Goal: Transaction & Acquisition: Book appointment/travel/reservation

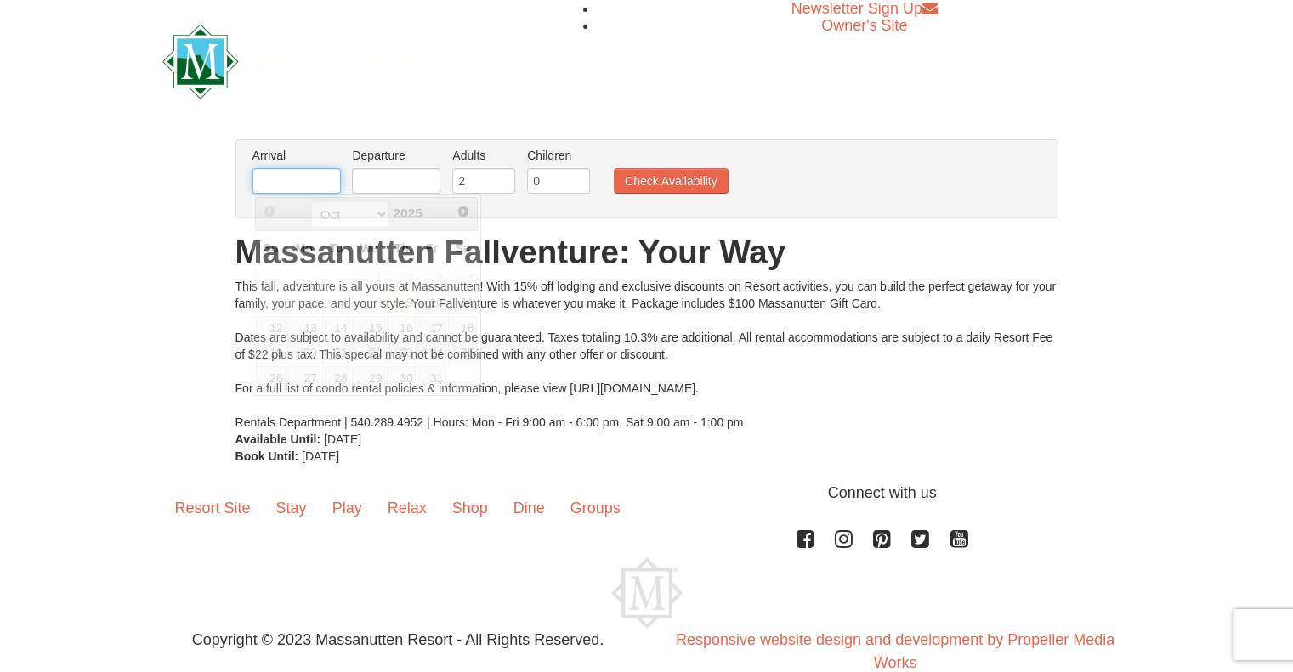
click at [332, 184] on input "text" at bounding box center [296, 181] width 88 height 26
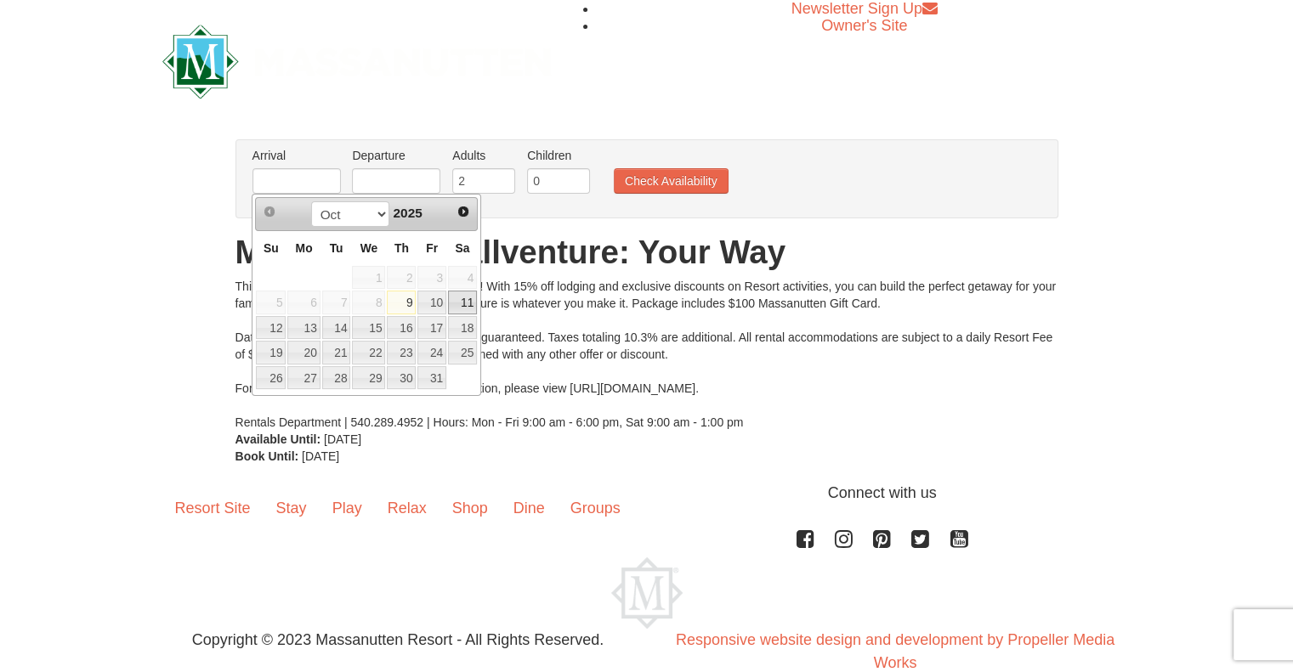
click at [462, 305] on link "11" at bounding box center [462, 303] width 29 height 24
type input "[DATE]"
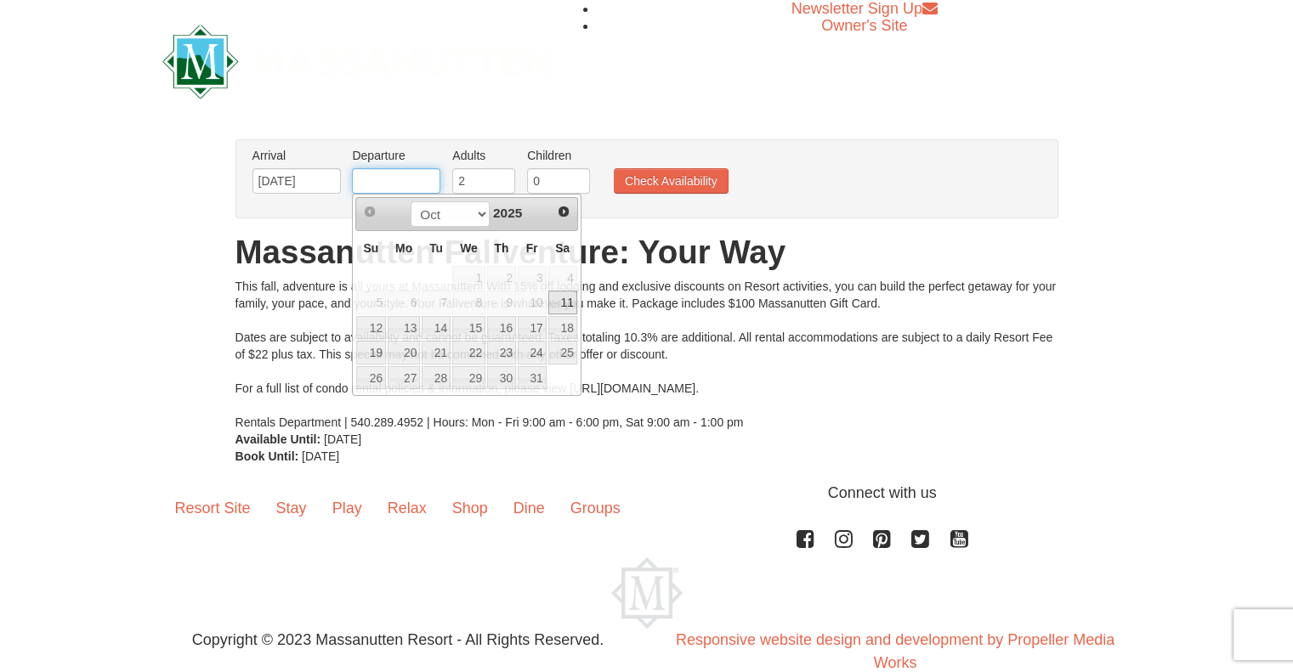
click at [404, 183] on input "text" at bounding box center [396, 181] width 88 height 26
click at [373, 332] on link "12" at bounding box center [371, 328] width 30 height 24
type input "[DATE]"
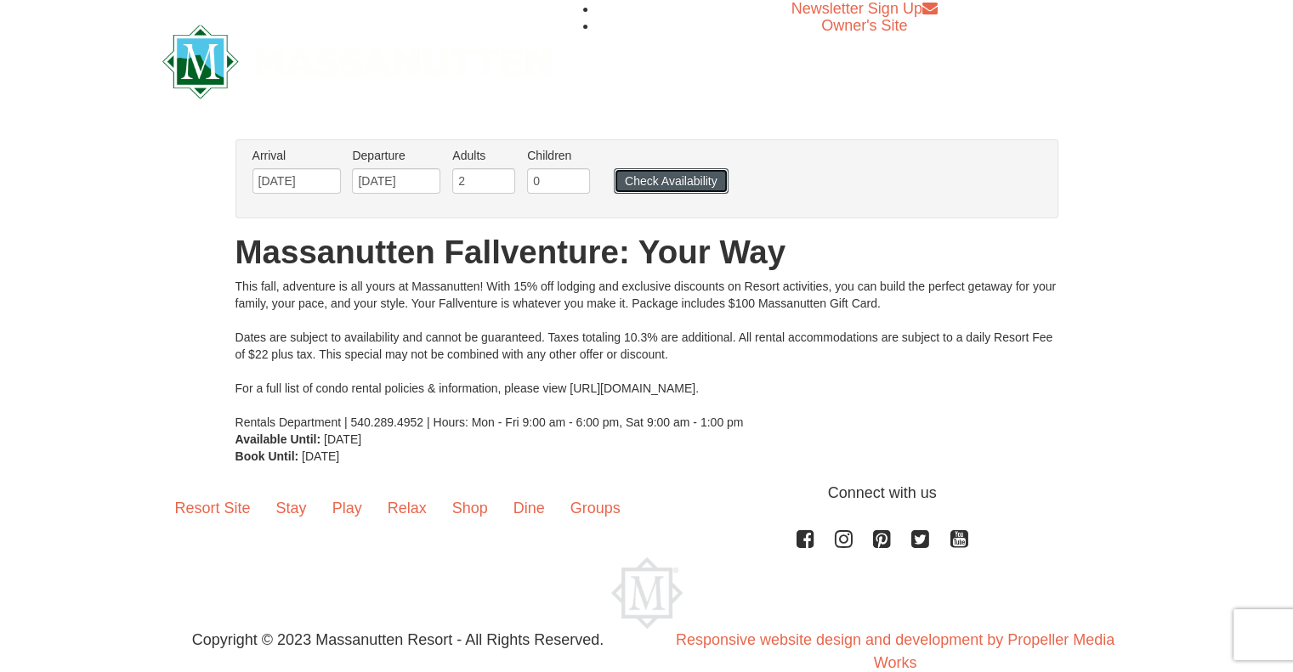
click at [634, 187] on button "Check Availability" at bounding box center [671, 181] width 115 height 26
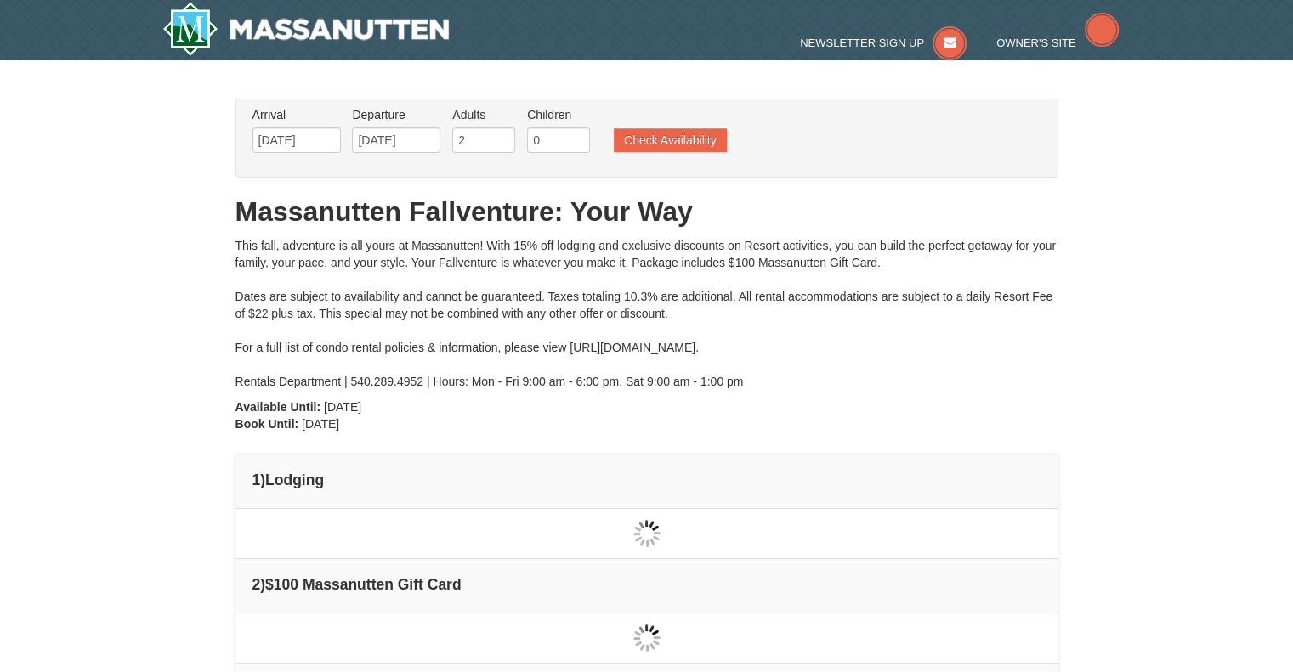
type input "[DATE]"
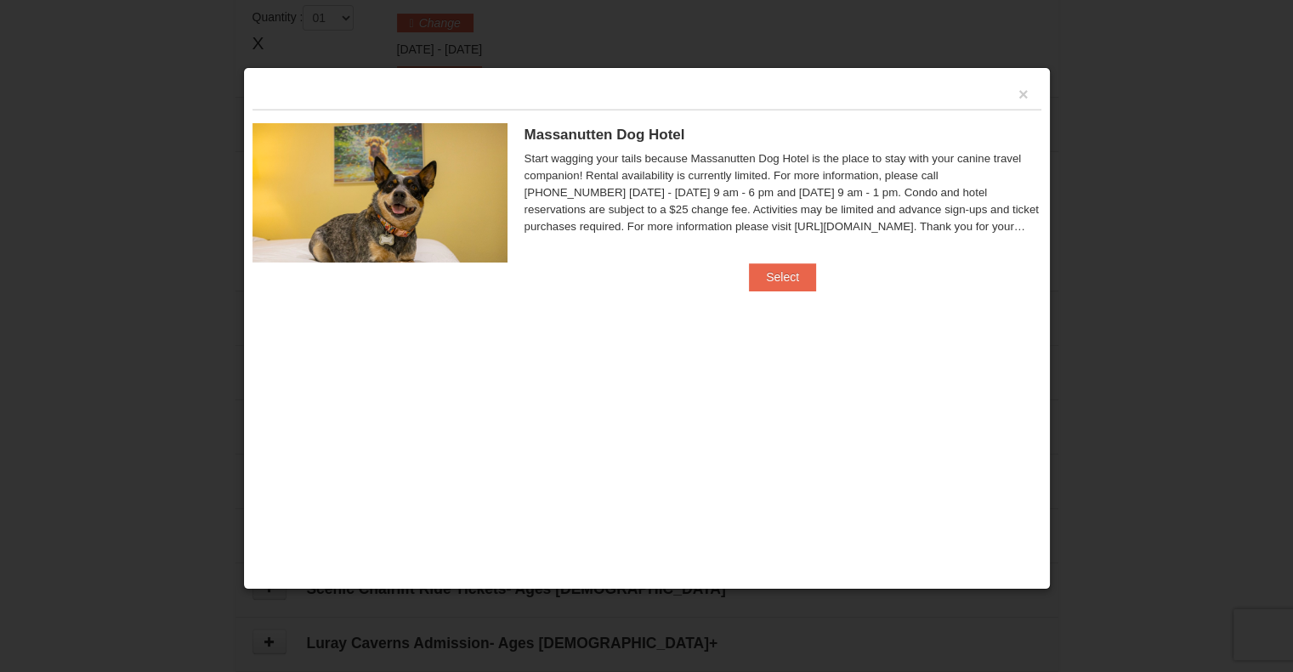
scroll to position [518, 0]
click at [1021, 89] on button "×" at bounding box center [1023, 94] width 10 height 17
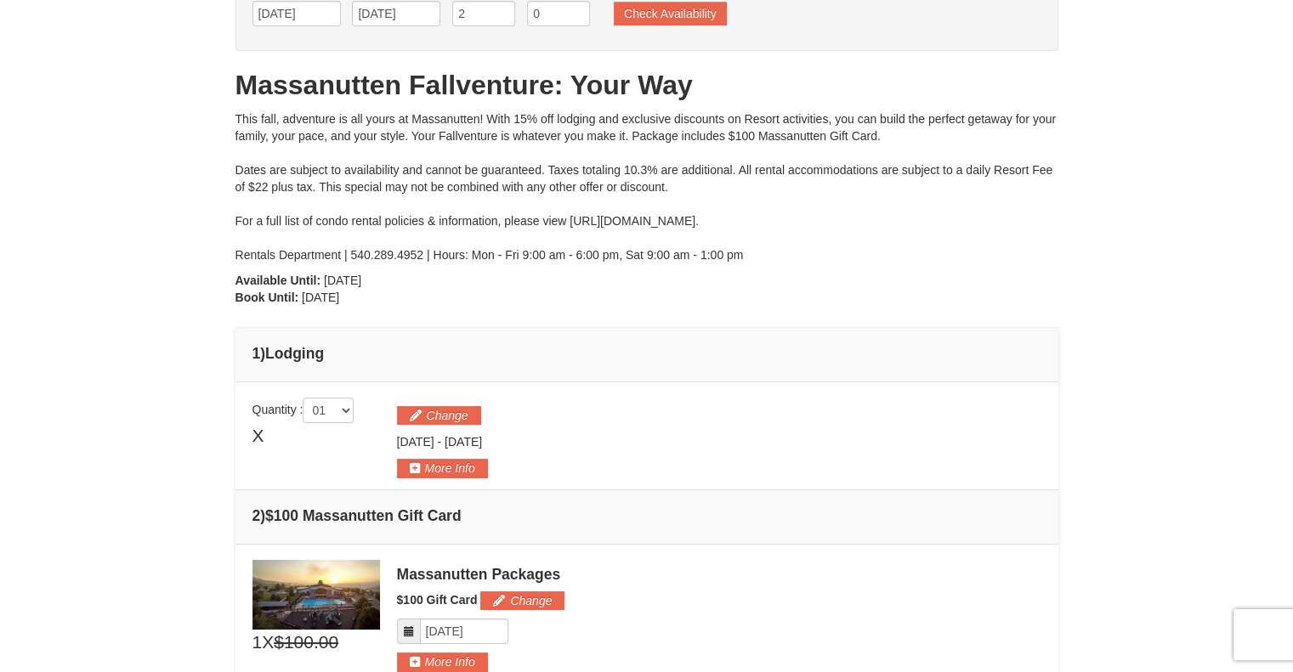
scroll to position [0, 0]
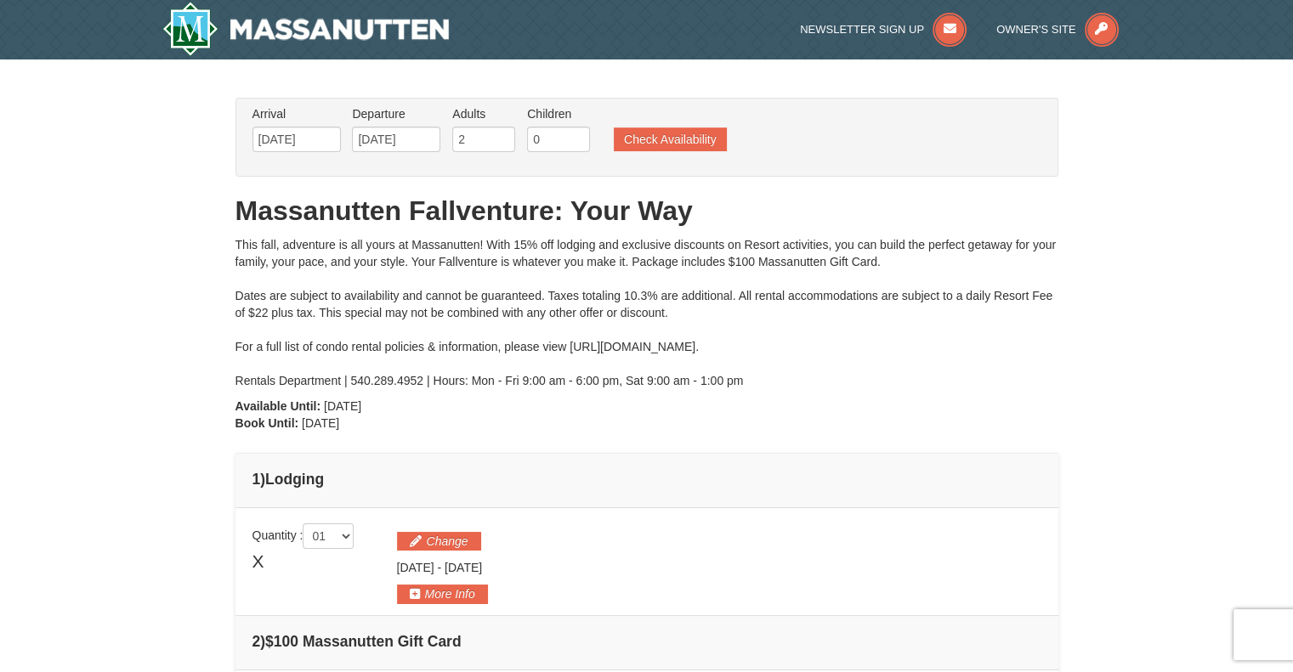
click at [602, 251] on div "This fall, adventure is all yours at Massanutten! With 15% off lodging and excl…" at bounding box center [646, 312] width 823 height 153
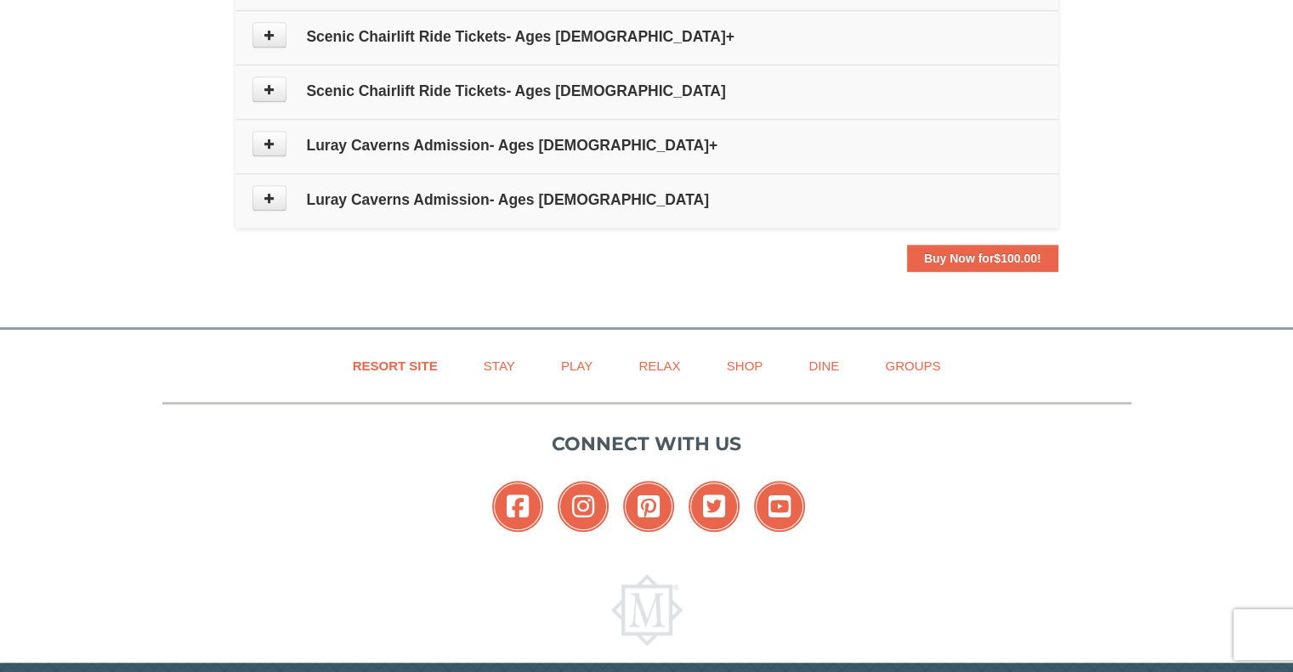
scroll to position [1020, 0]
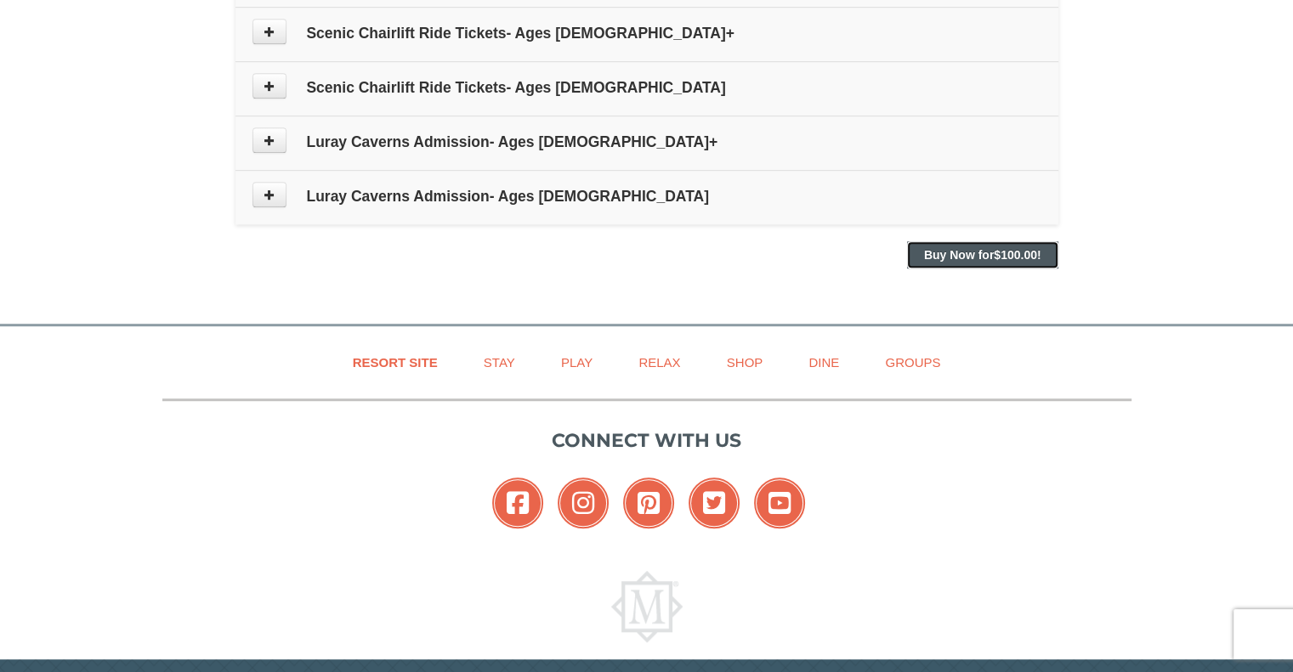
click at [966, 248] on strong "Buy Now for $100.00 !" at bounding box center [982, 255] width 117 height 14
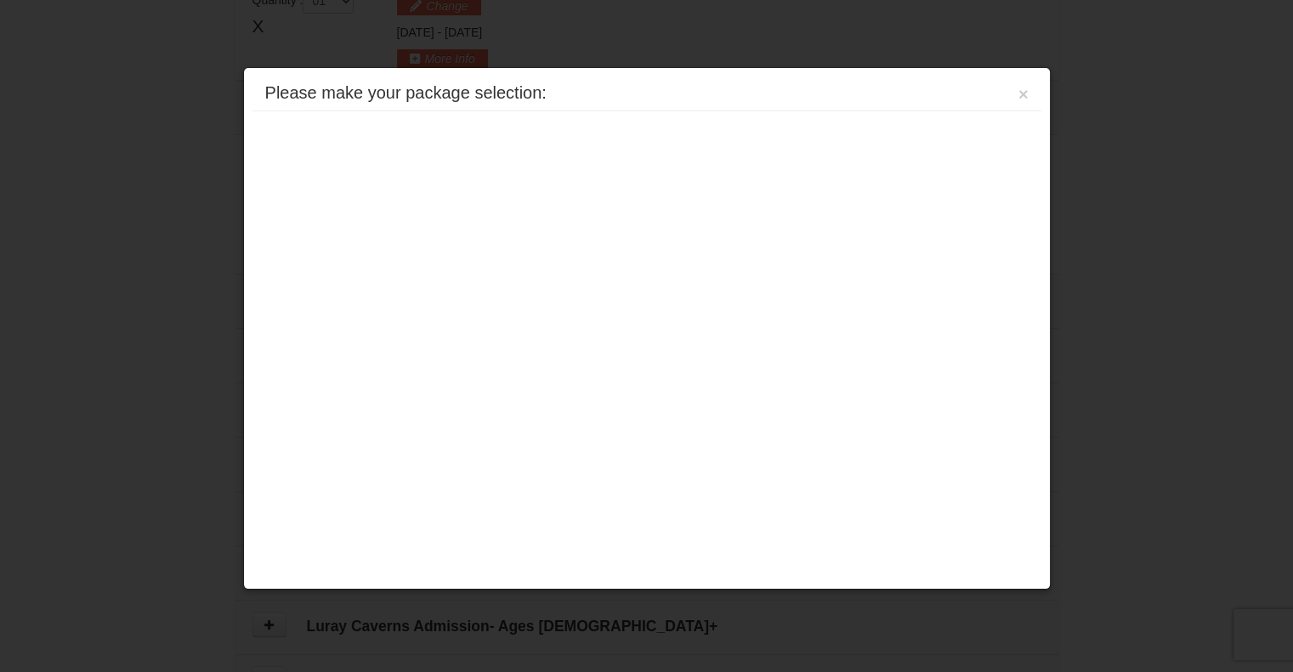
scroll to position [523, 0]
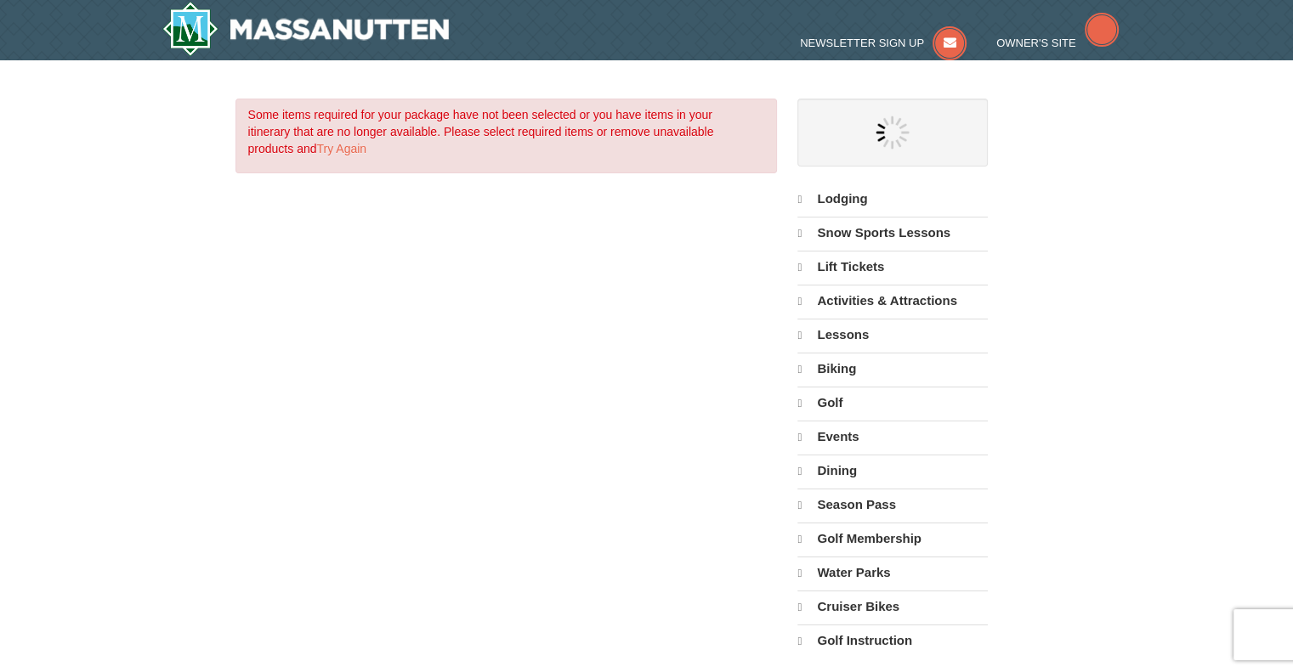
select select "10"
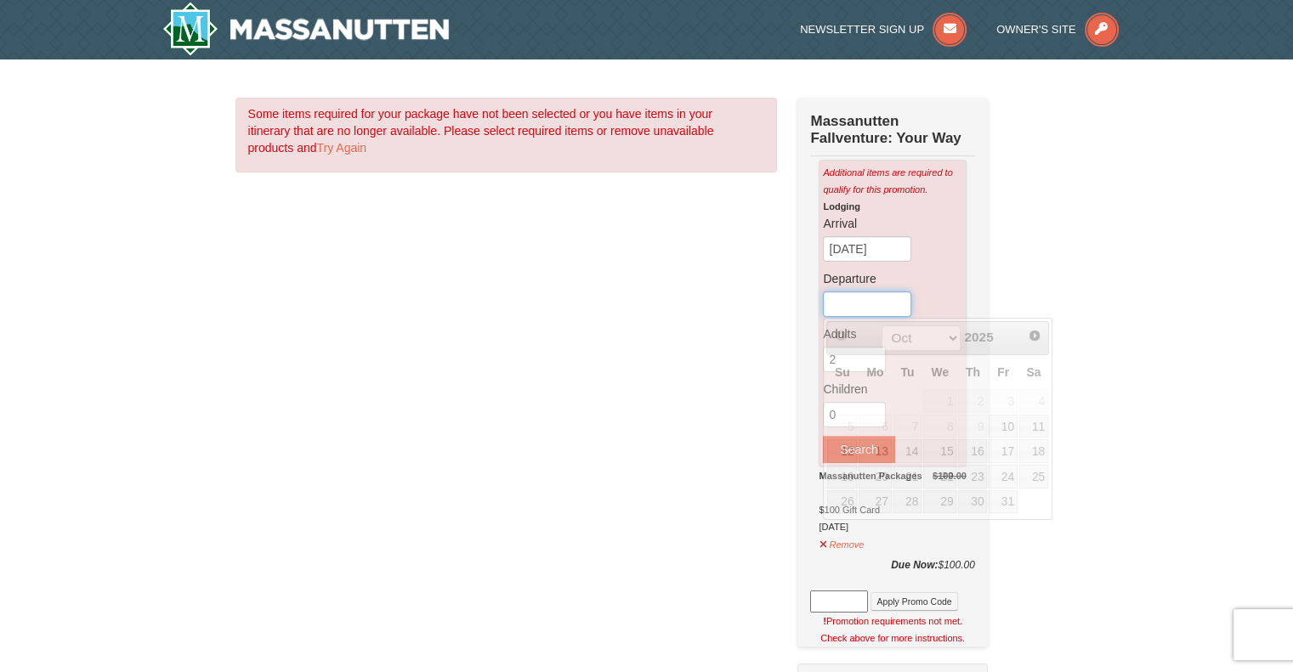
click at [866, 307] on input "text" at bounding box center [867, 305] width 88 height 26
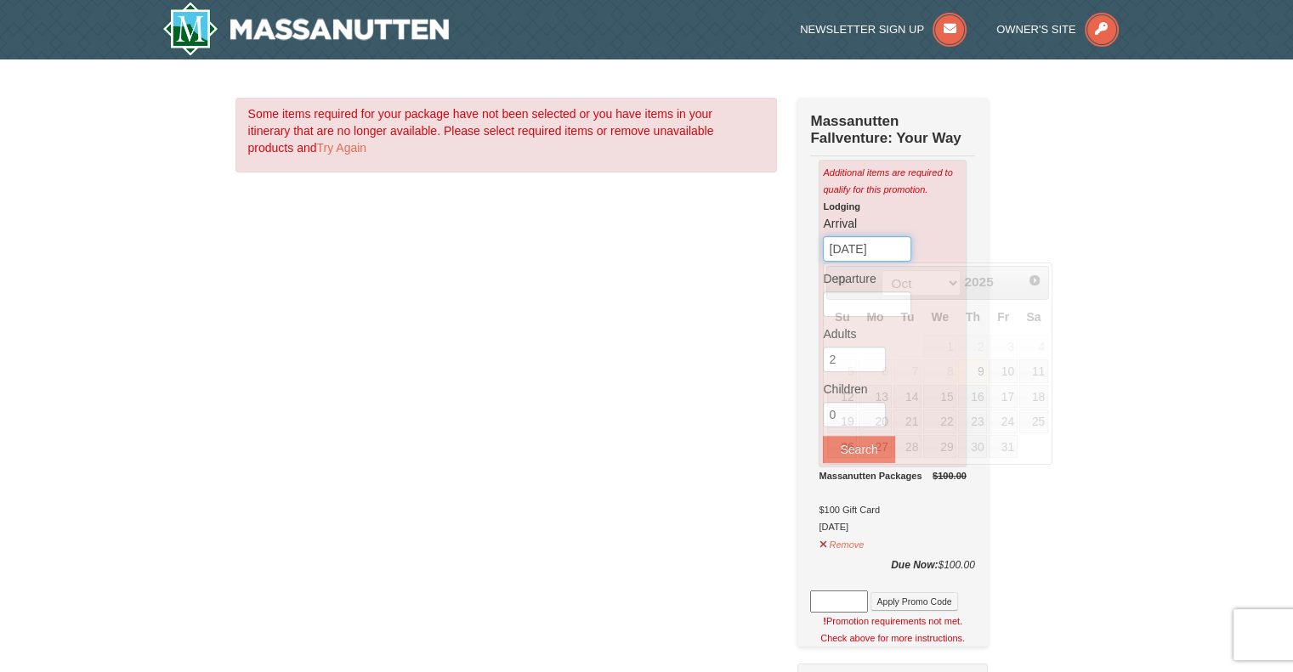
click at [881, 251] on input "10/09/2025" at bounding box center [867, 249] width 88 height 26
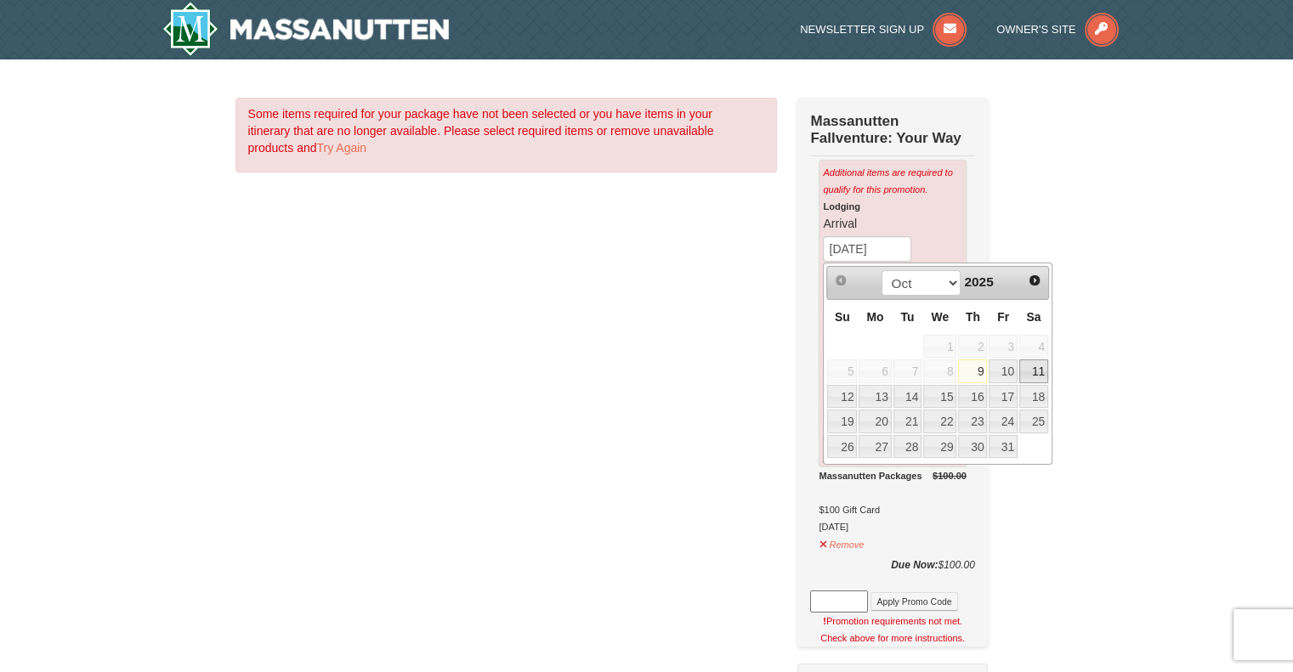
click at [1026, 371] on link "11" at bounding box center [1033, 372] width 29 height 24
type input "[DATE]"
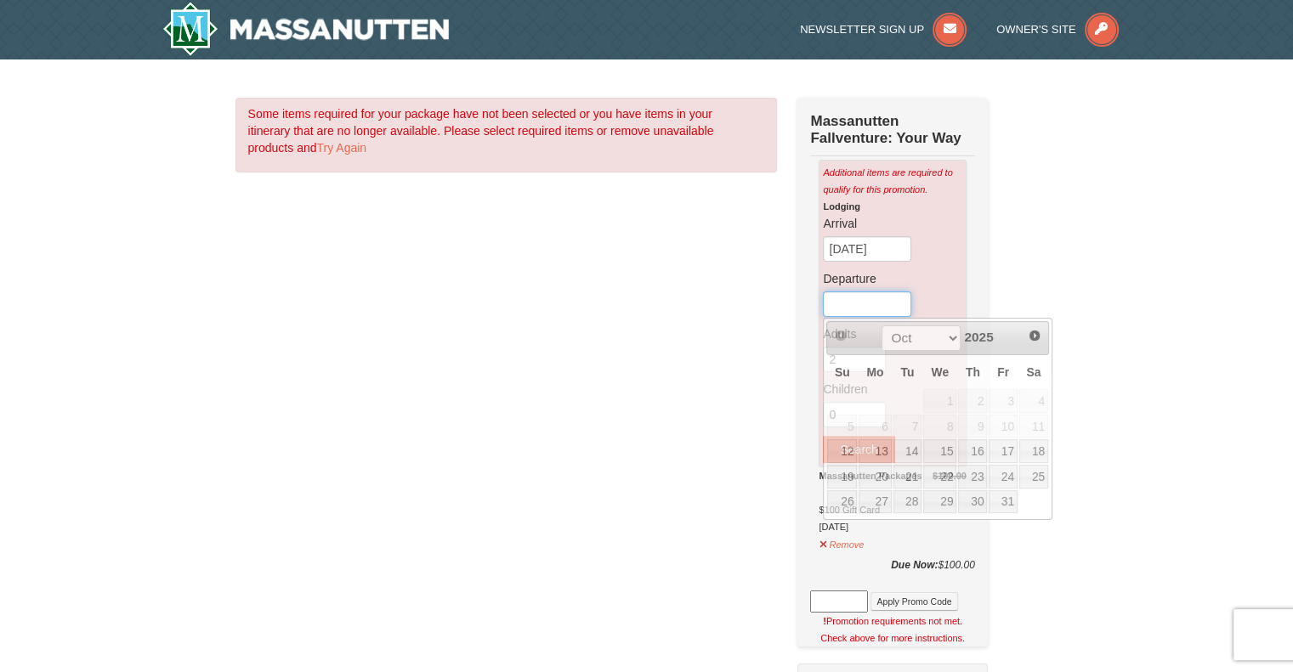
click at [883, 308] on input "text" at bounding box center [867, 305] width 88 height 26
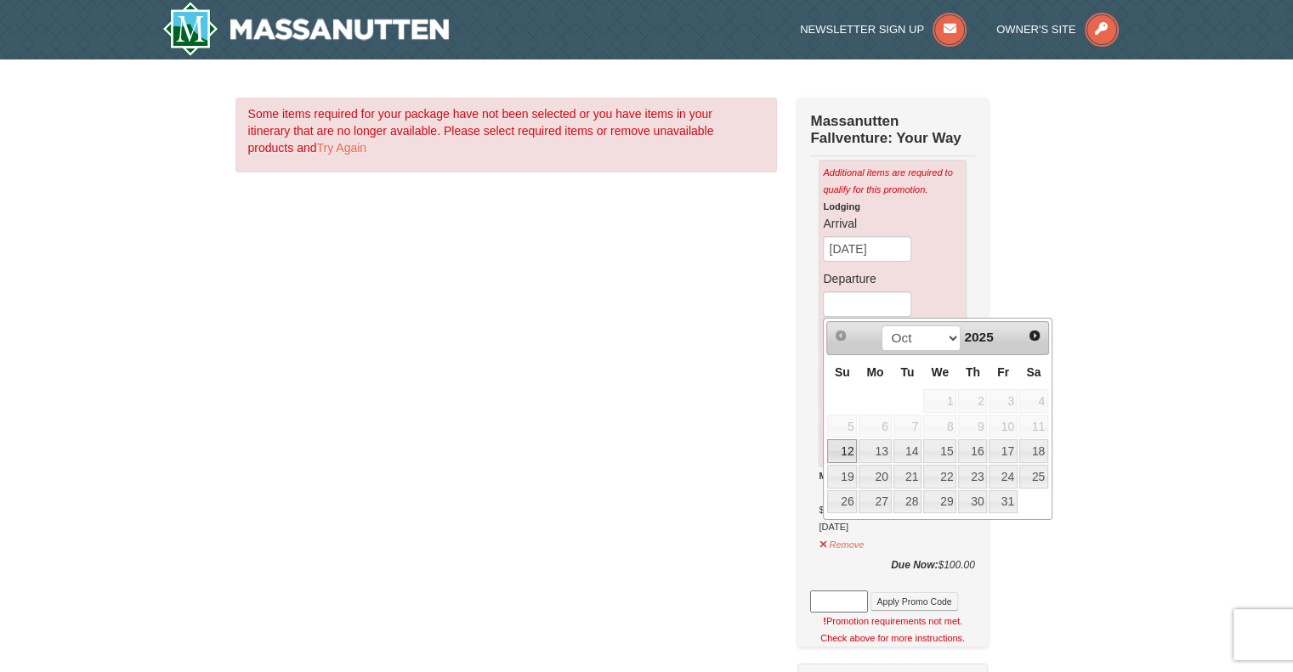
click at [854, 450] on link "12" at bounding box center [842, 451] width 30 height 24
type input "[DATE]"
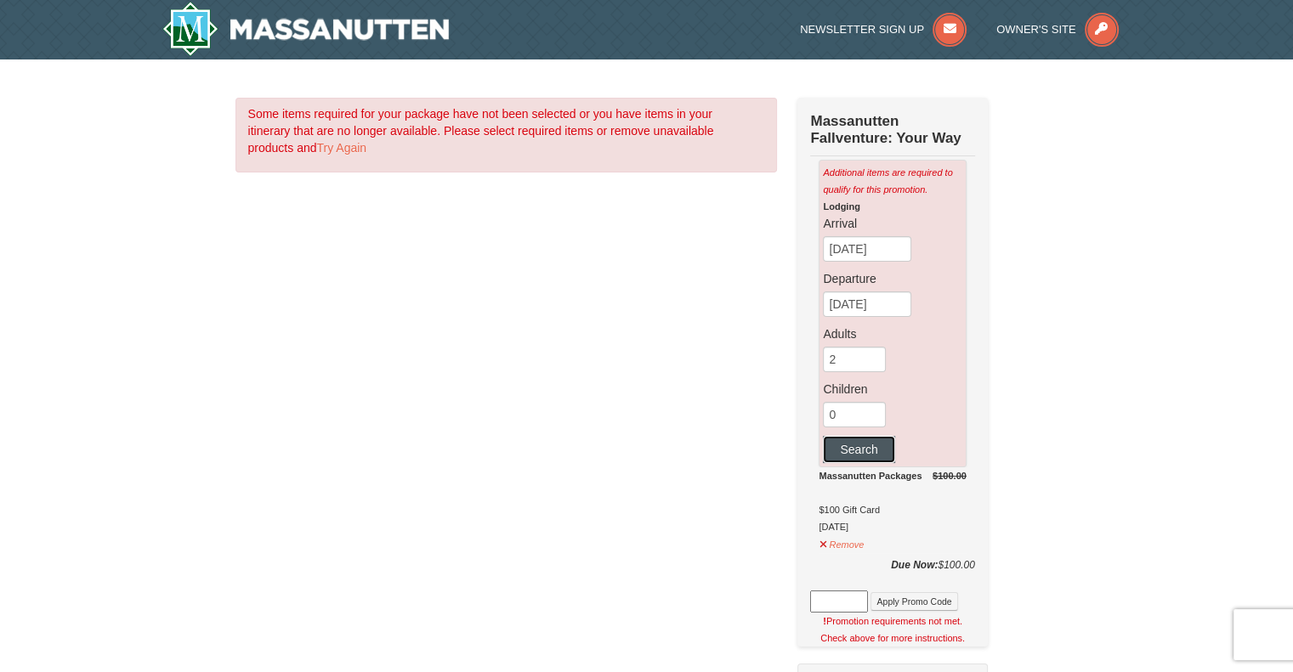
click at [867, 451] on button "Search" at bounding box center [858, 449] width 71 height 27
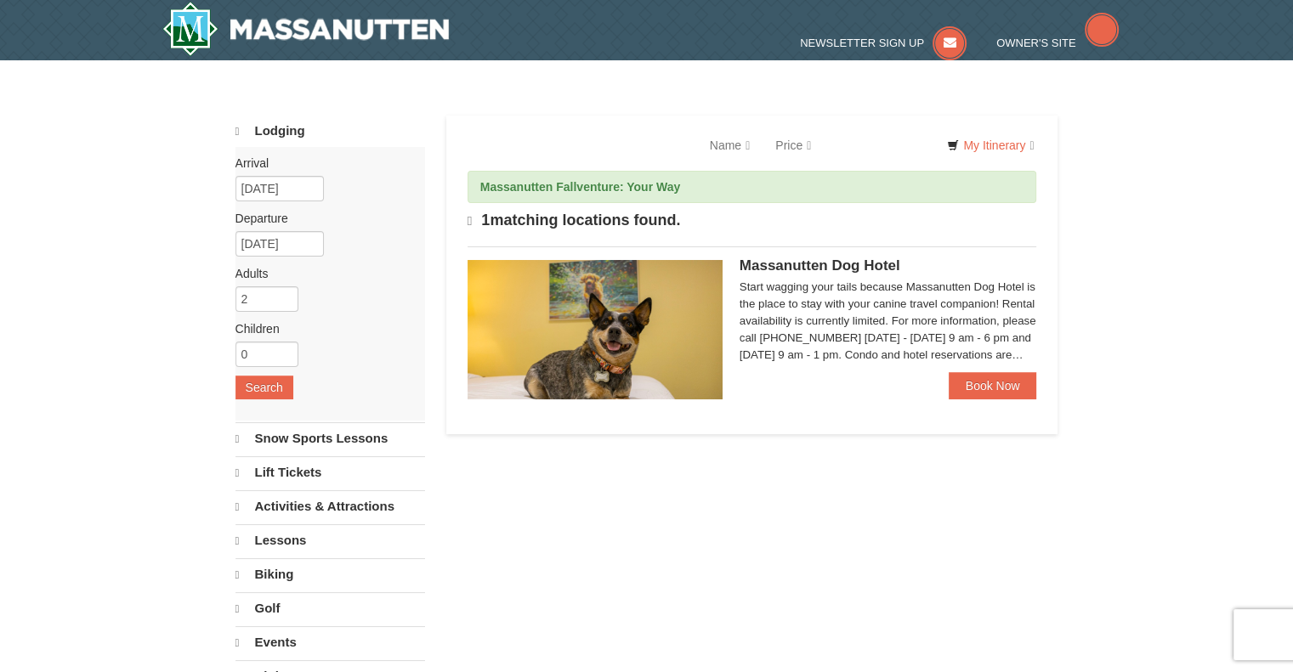
select select "10"
